Goal: Task Accomplishment & Management: Manage account settings

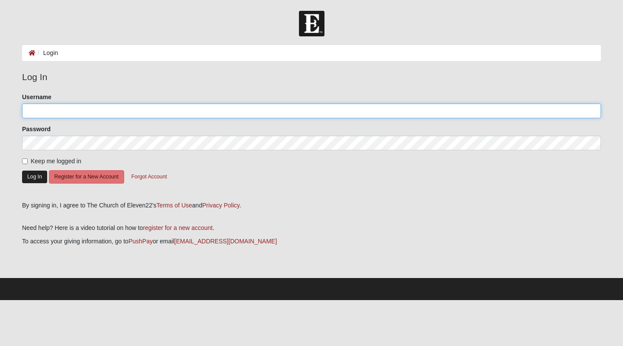
type input "KathyGJones"
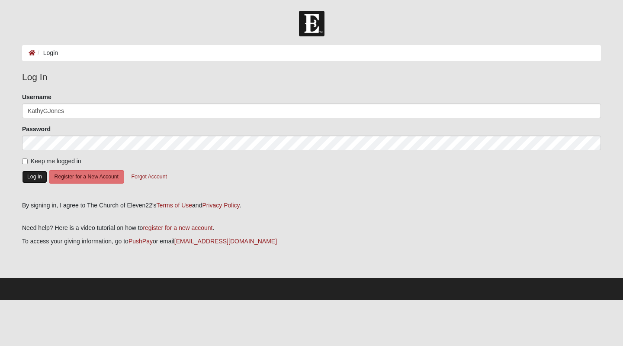
click at [34, 173] on button "Log In" at bounding box center [34, 176] width 25 height 13
